Goal: Navigation & Orientation: Find specific page/section

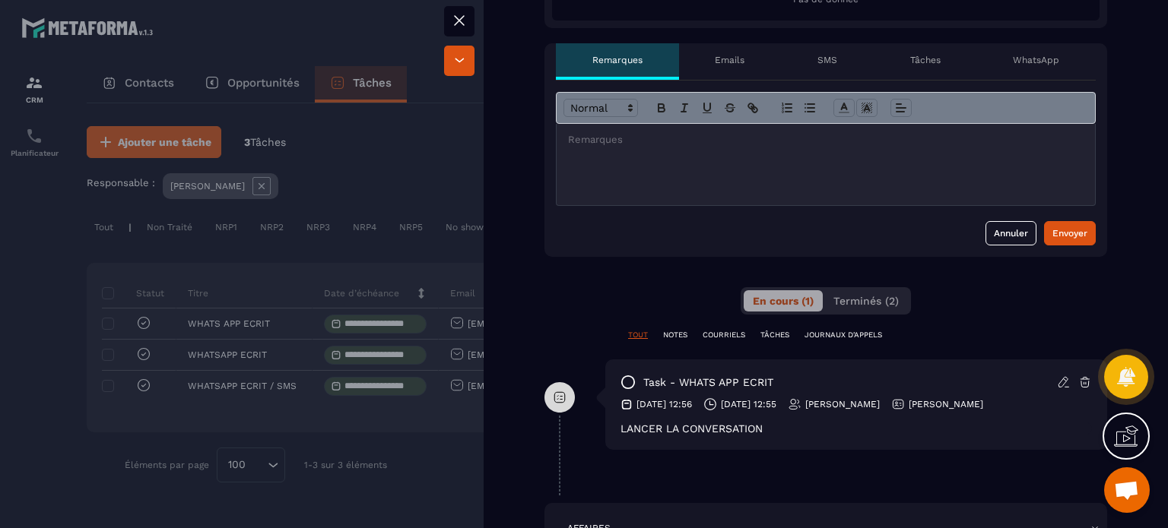
scroll to position [456, 0]
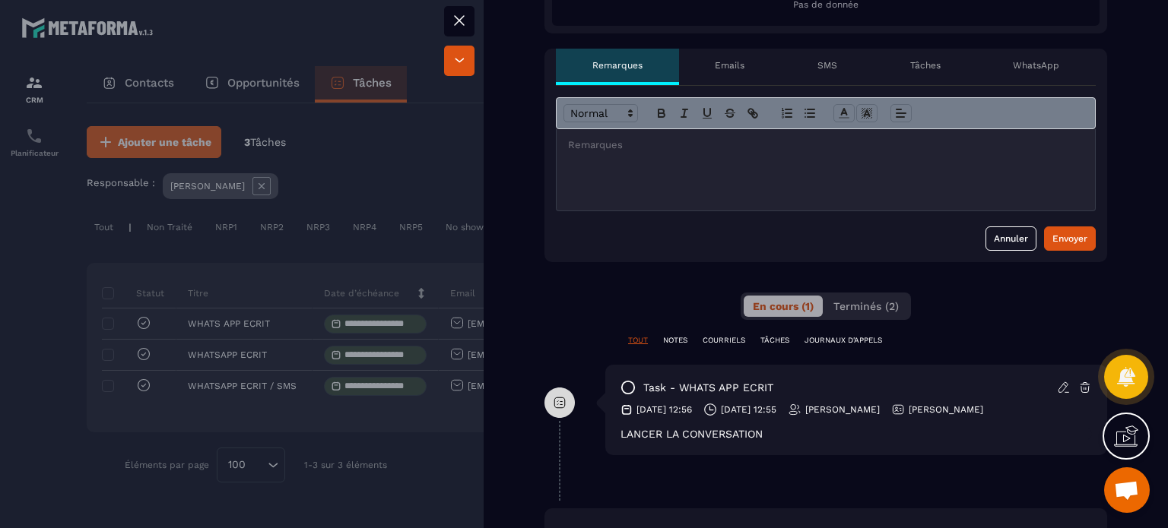
click at [470, 18] on button at bounding box center [459, 21] width 30 height 30
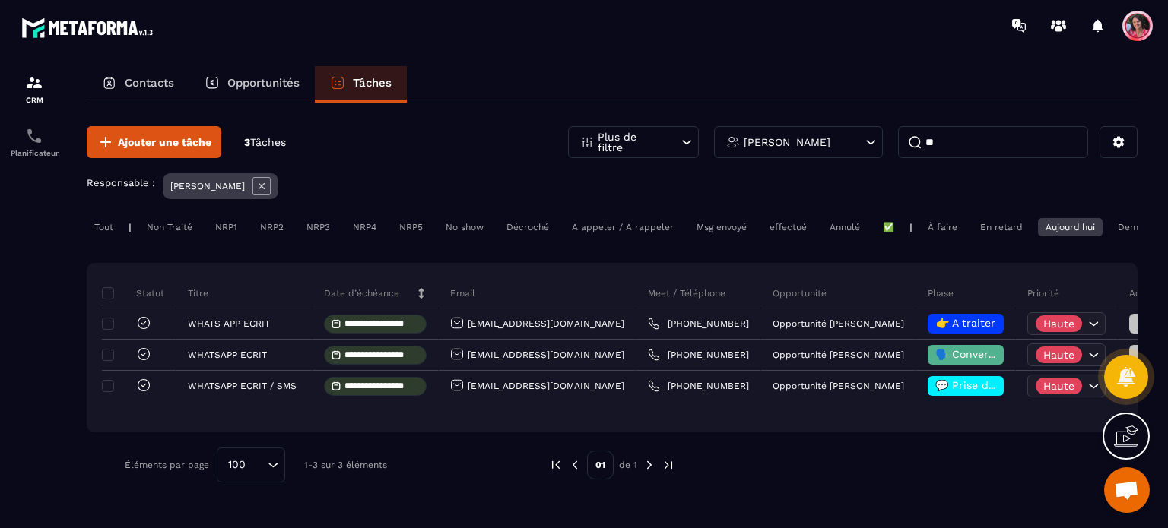
click at [270, 92] on div "Opportunités" at bounding box center [251, 84] width 125 height 36
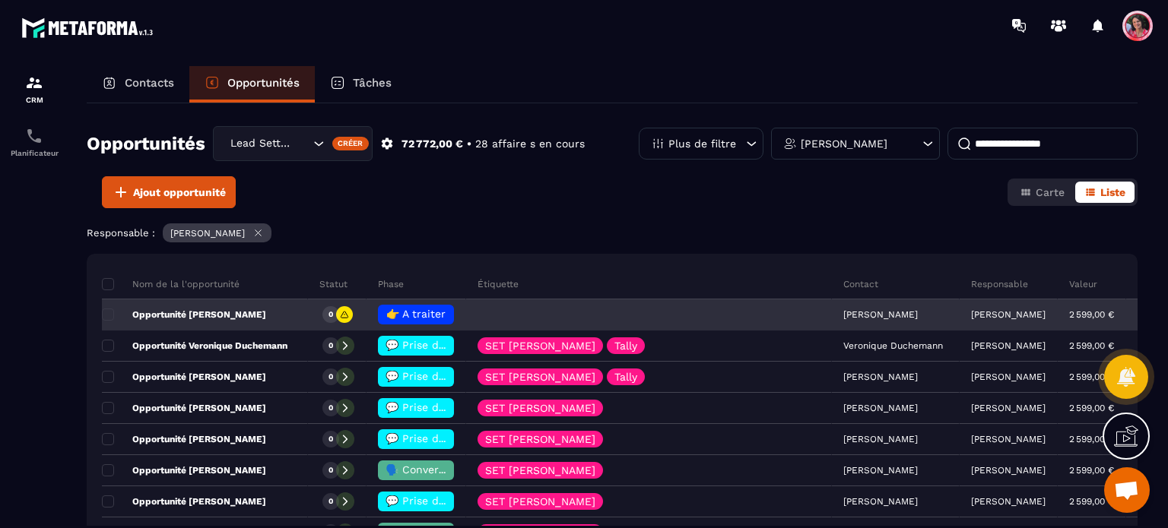
click at [446, 316] on span "👉 A traiter" at bounding box center [415, 314] width 59 height 12
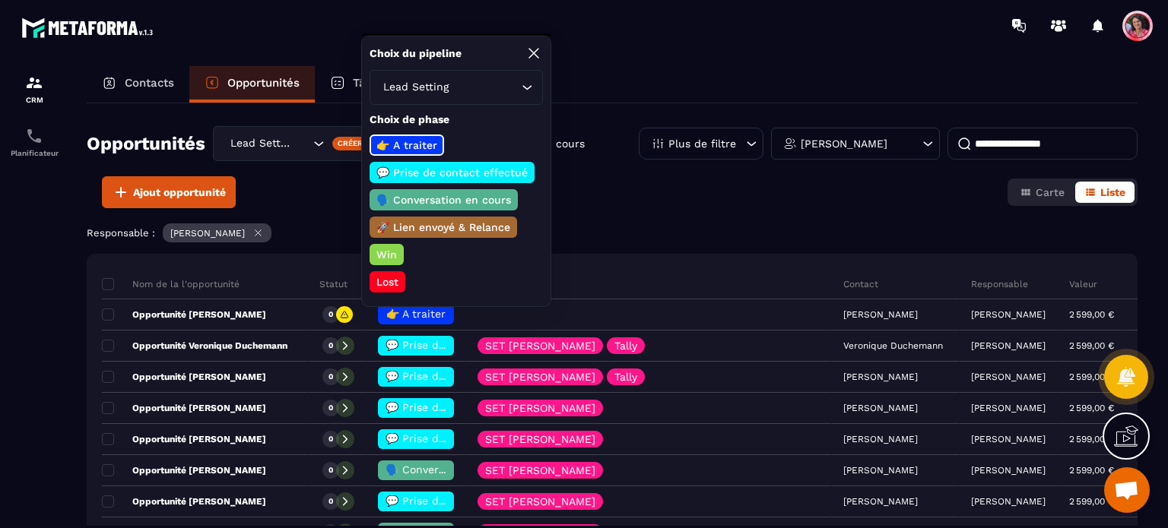
click at [657, 214] on div "Opportunités Lead Setting Créer 72 772,00 € • 28 affaire s en cours Plus de fil…" at bounding box center [612, 314] width 1051 height 423
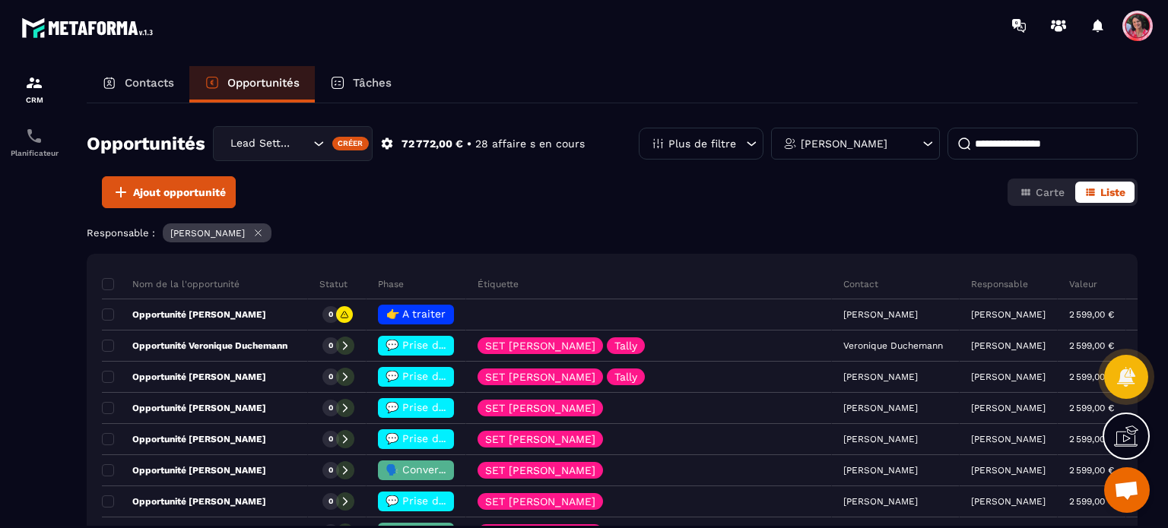
click at [389, 75] on div "Tâches" at bounding box center [361, 84] width 92 height 36
